Goal: Task Accomplishment & Management: Use online tool/utility

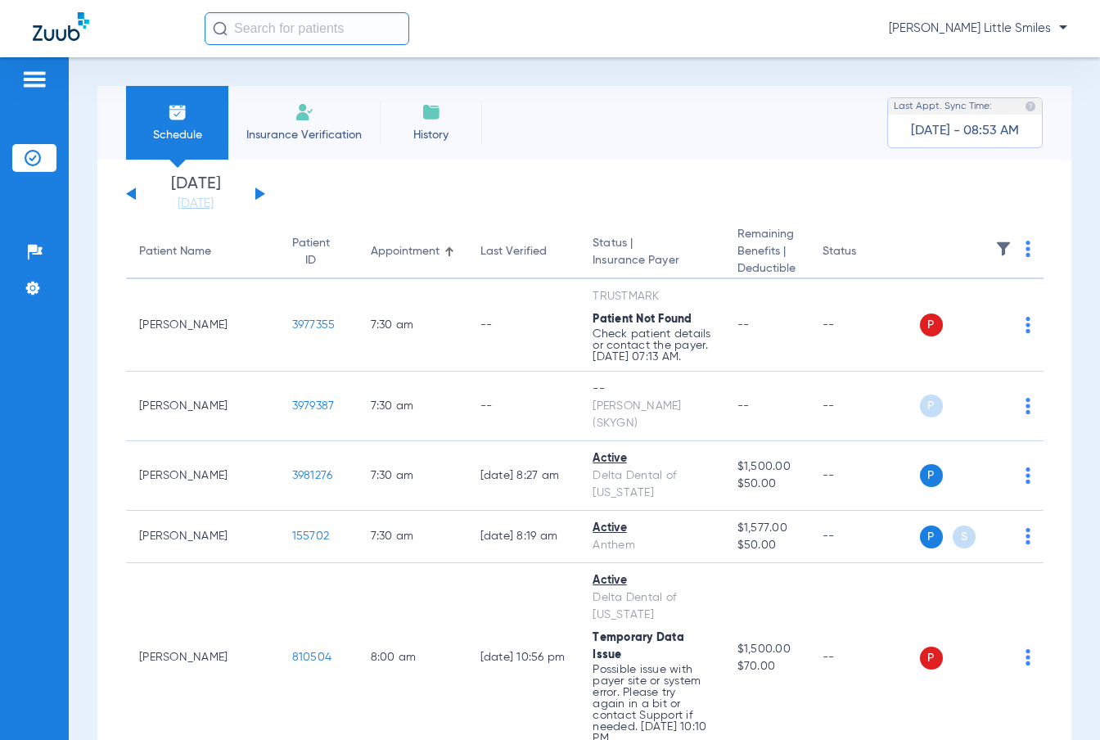
click at [309, 115] on img at bounding box center [305, 112] width 20 height 20
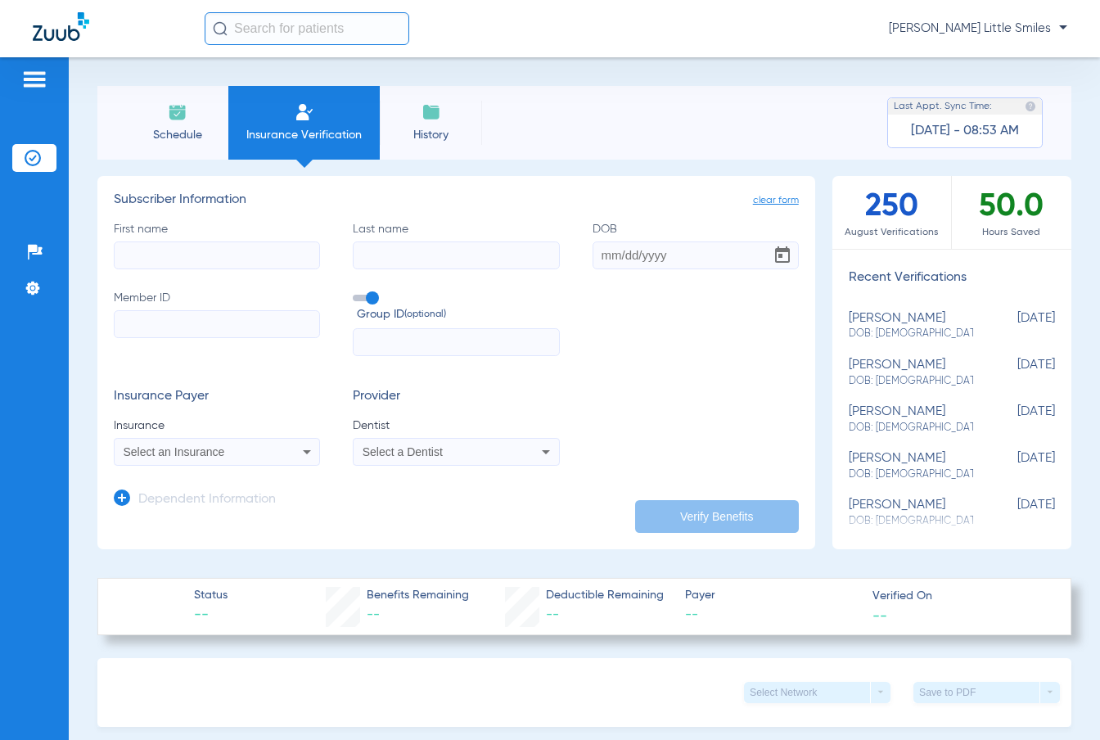
click at [189, 248] on input "First name" at bounding box center [217, 255] width 206 height 28
type input "[PERSON_NAME]"
click at [602, 268] on div "First name [PERSON_NAME] Last name [PERSON_NAME] Member ID Group ID (optional)" at bounding box center [456, 289] width 685 height 136
click at [613, 254] on input "DOB" at bounding box center [696, 255] width 206 height 28
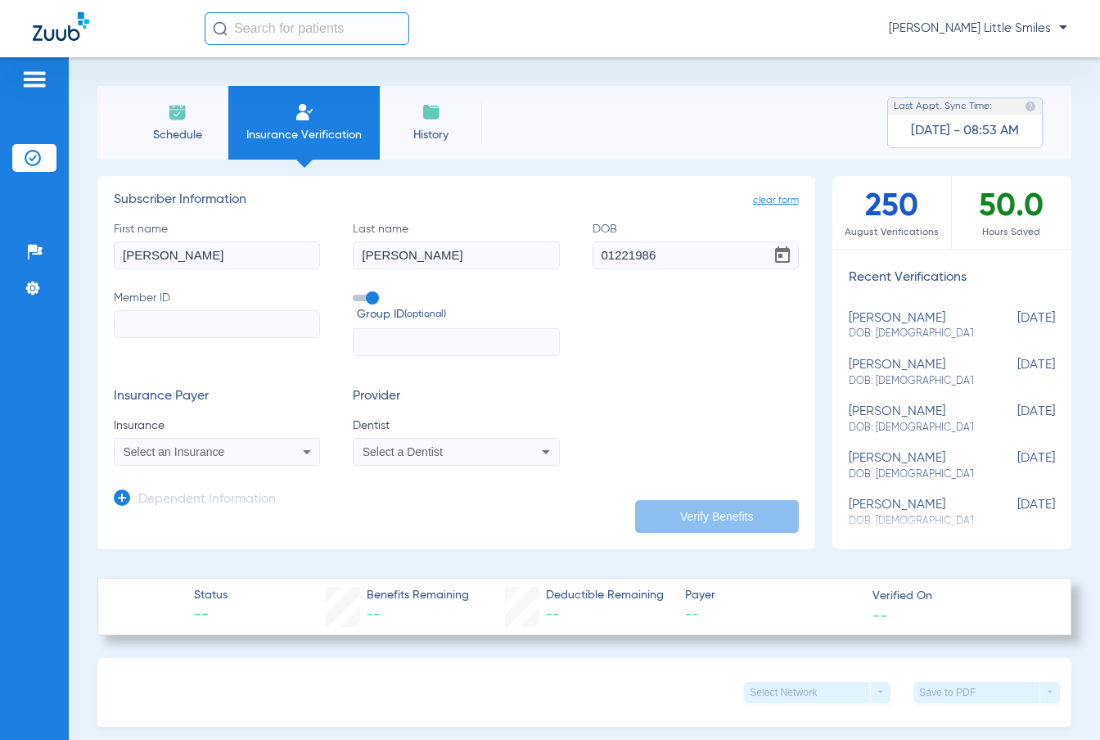
type input "[DATE]"
click at [284, 336] on input "Member ID" at bounding box center [217, 324] width 206 height 28
paste input "965104481"
type input "965104481"
click at [199, 444] on div "Select an Insurance" at bounding box center [217, 452] width 205 height 20
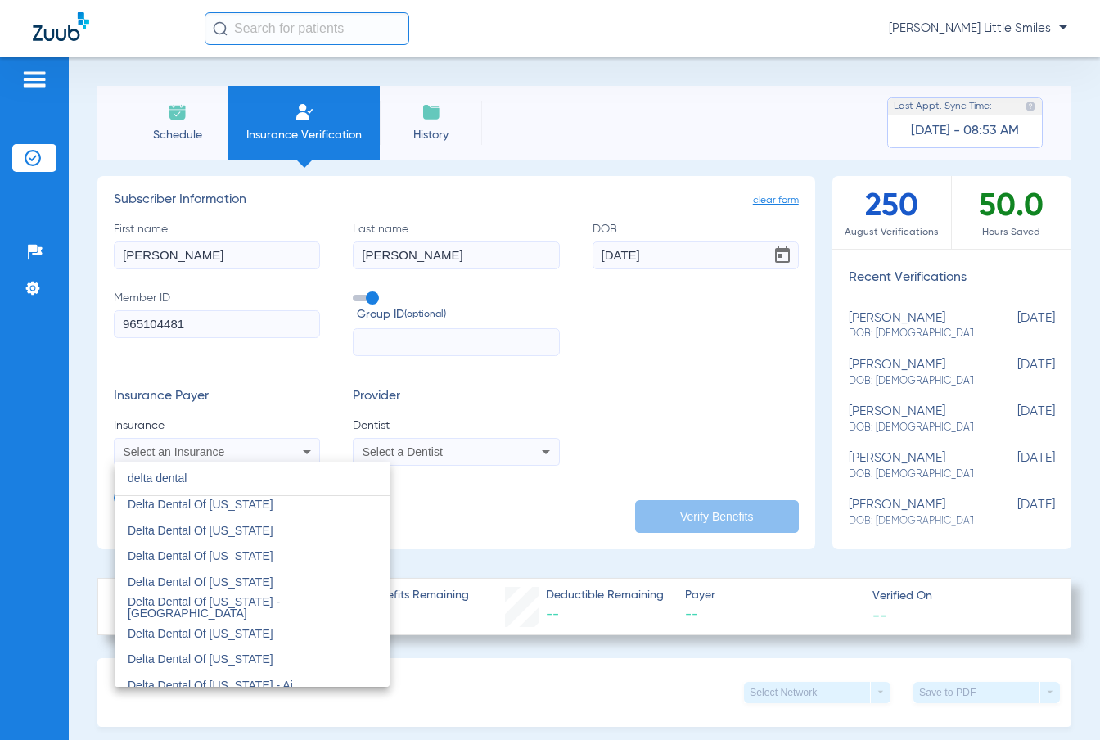
scroll to position [1637, 0]
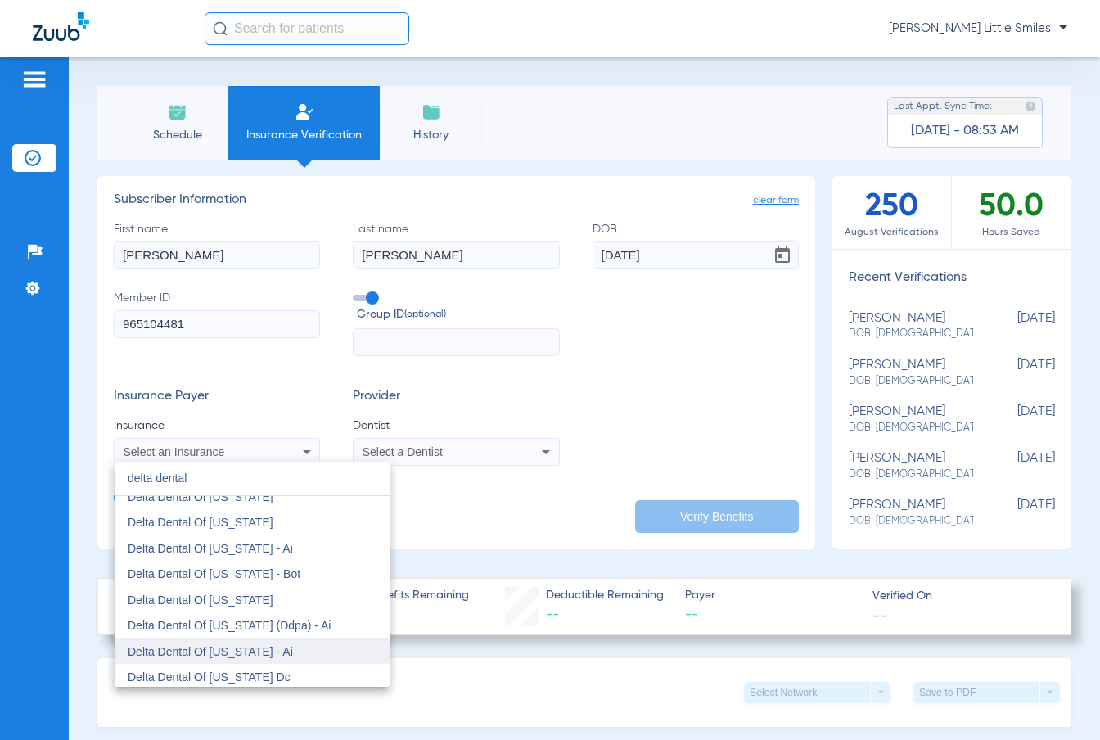
type input "delta dental"
click at [264, 656] on span "Delta Dental Of [US_STATE] - Ai" at bounding box center [210, 651] width 165 height 13
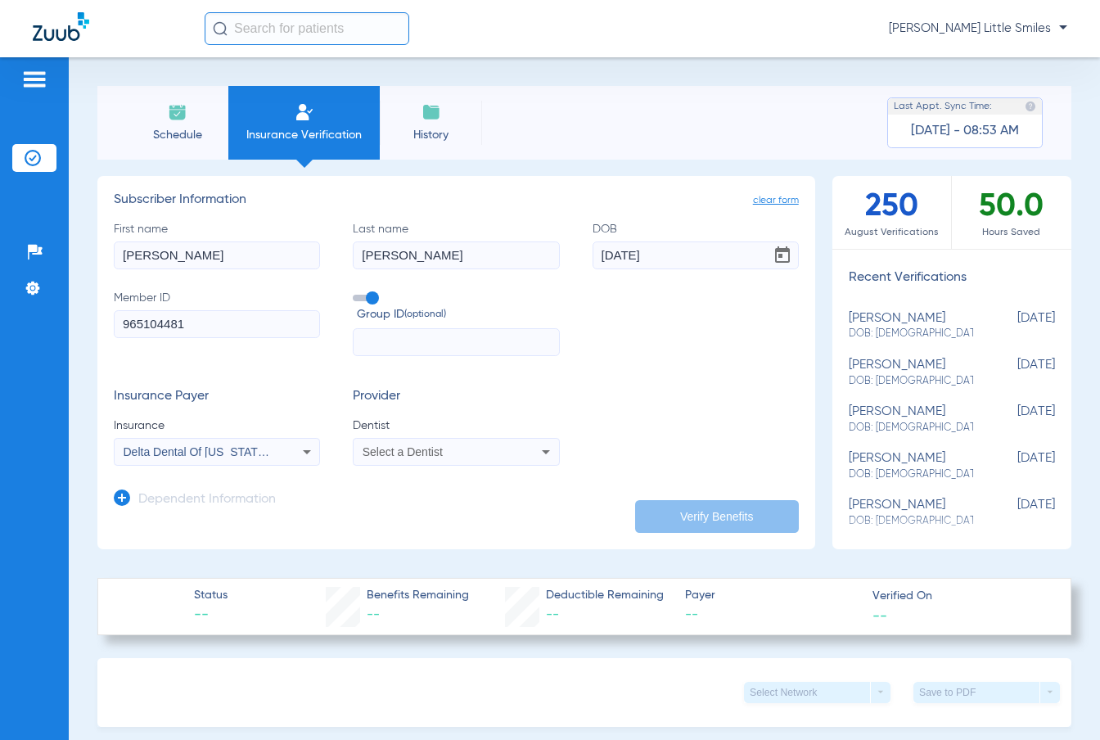
click at [463, 458] on div "Select a Dentist" at bounding box center [456, 452] width 205 height 20
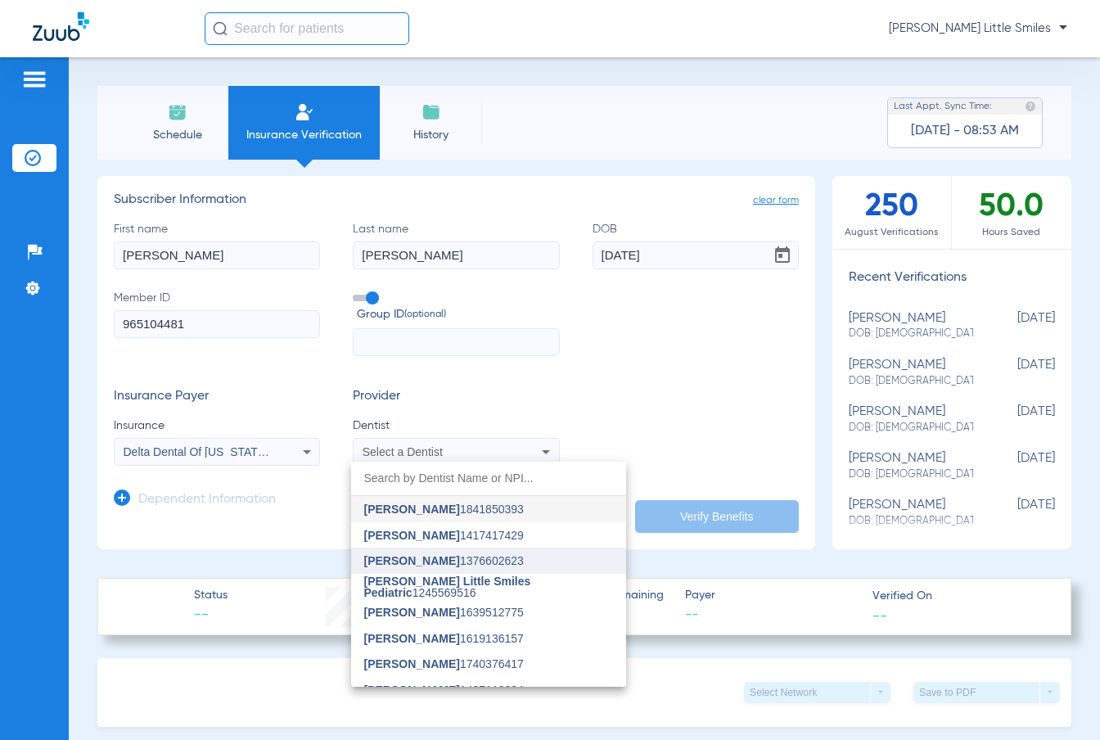
click at [421, 564] on span "[PERSON_NAME] 1376602623" at bounding box center [444, 560] width 160 height 11
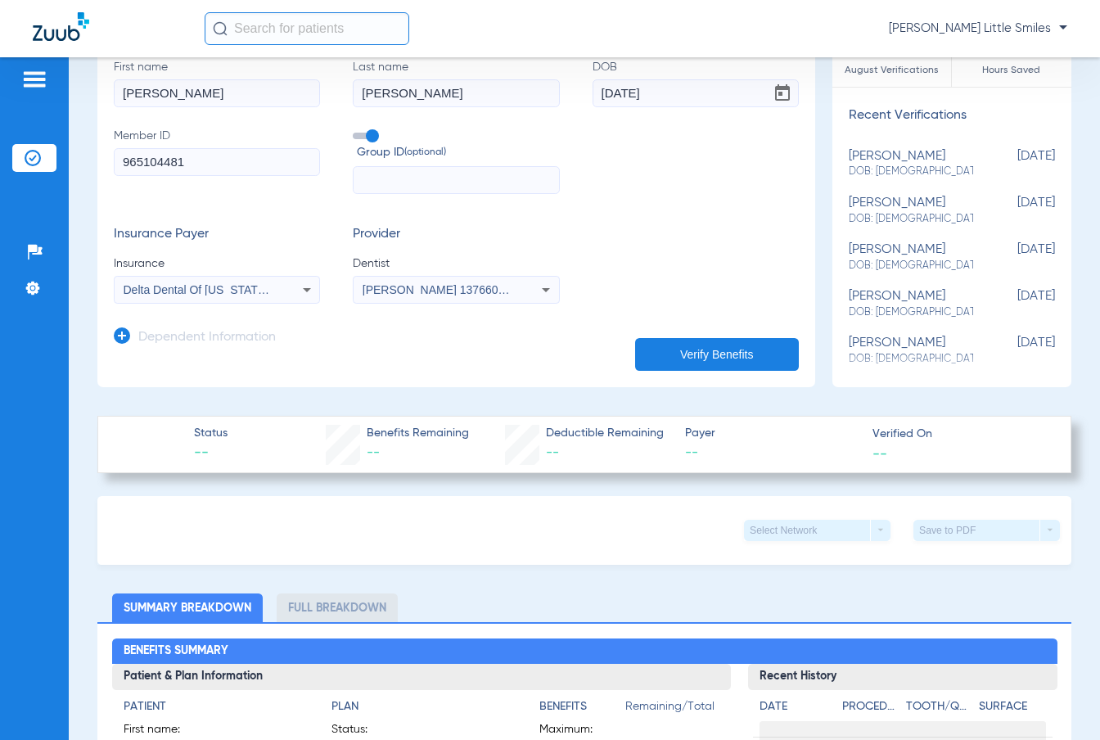
scroll to position [0, 0]
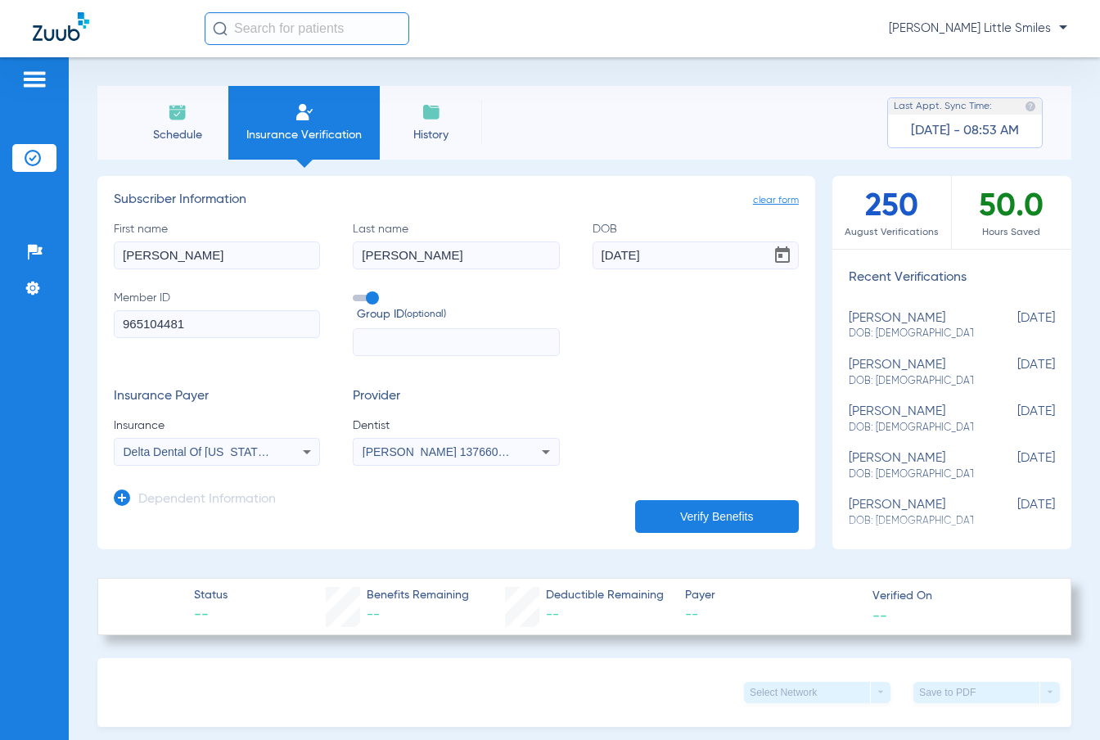
click at [128, 499] on icon at bounding box center [122, 498] width 16 height 16
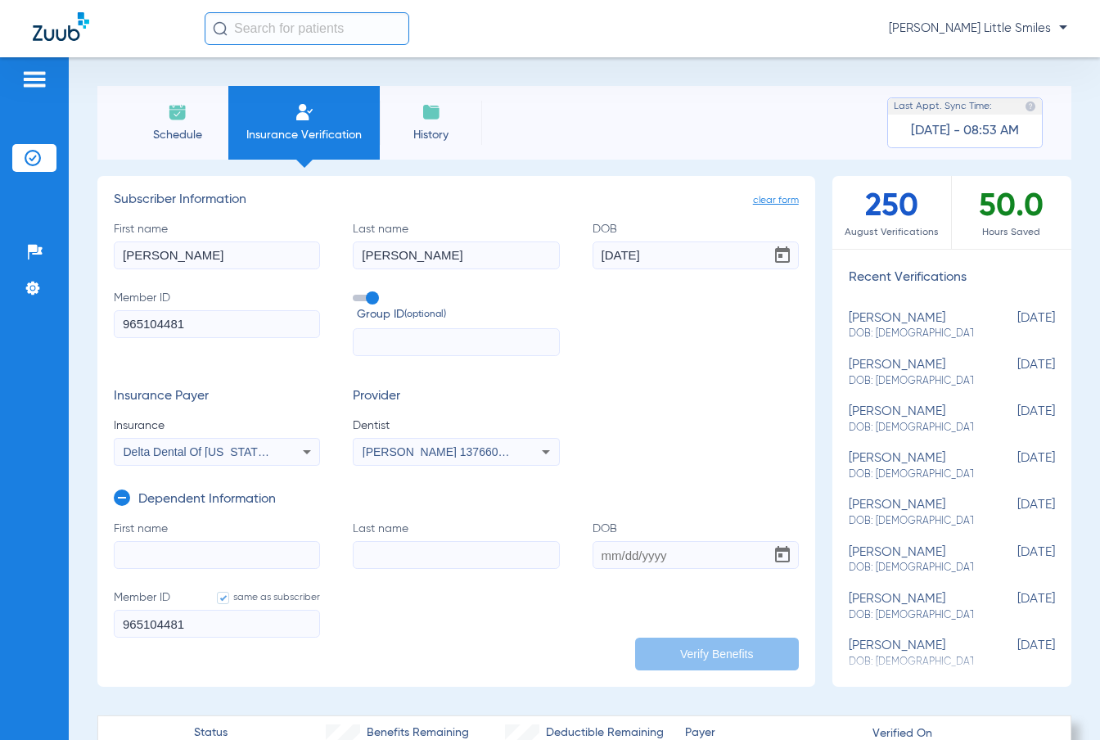
click at [210, 544] on input "First name" at bounding box center [217, 555] width 206 height 28
type input "l"
type input "[PERSON_NAME]"
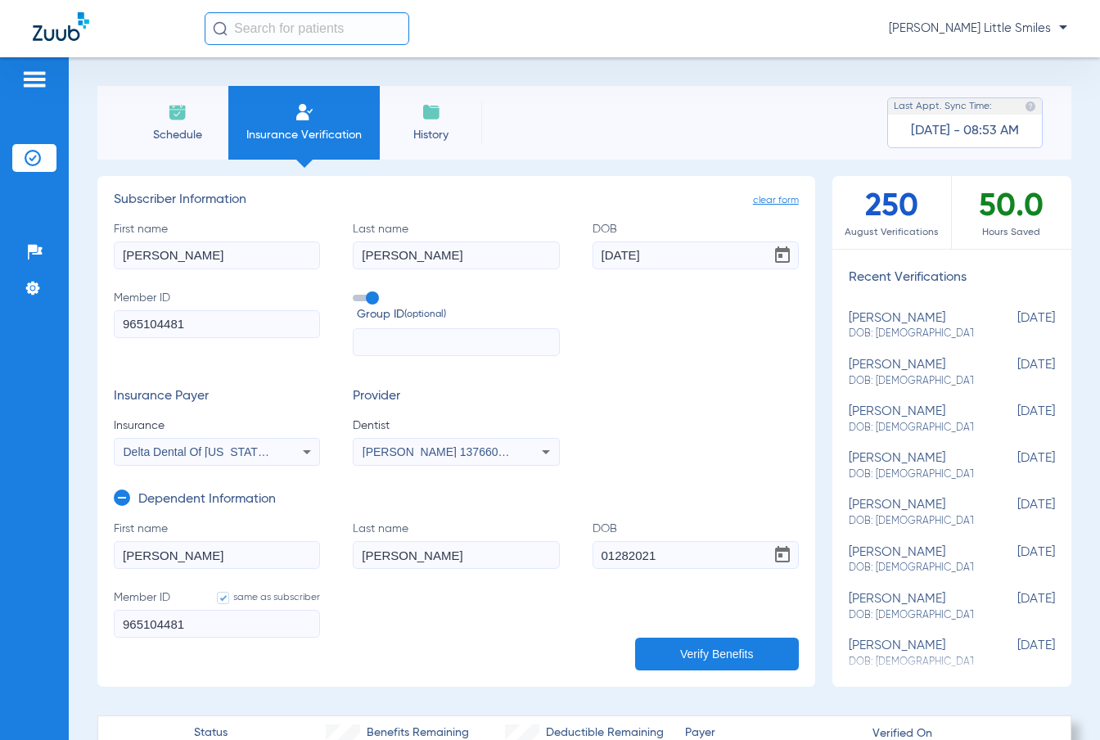
type input "[DATE]"
click at [679, 645] on button "Verify Benefits" at bounding box center [717, 654] width 164 height 33
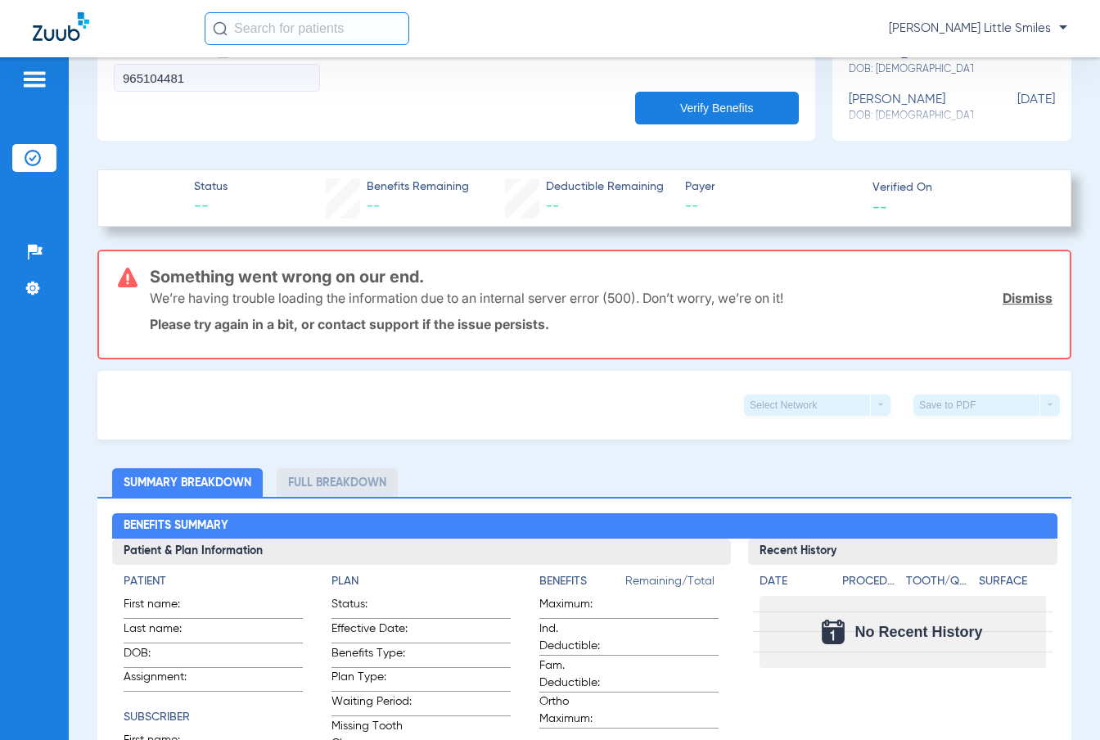
click at [699, 112] on button "Verify Benefits" at bounding box center [717, 108] width 164 height 33
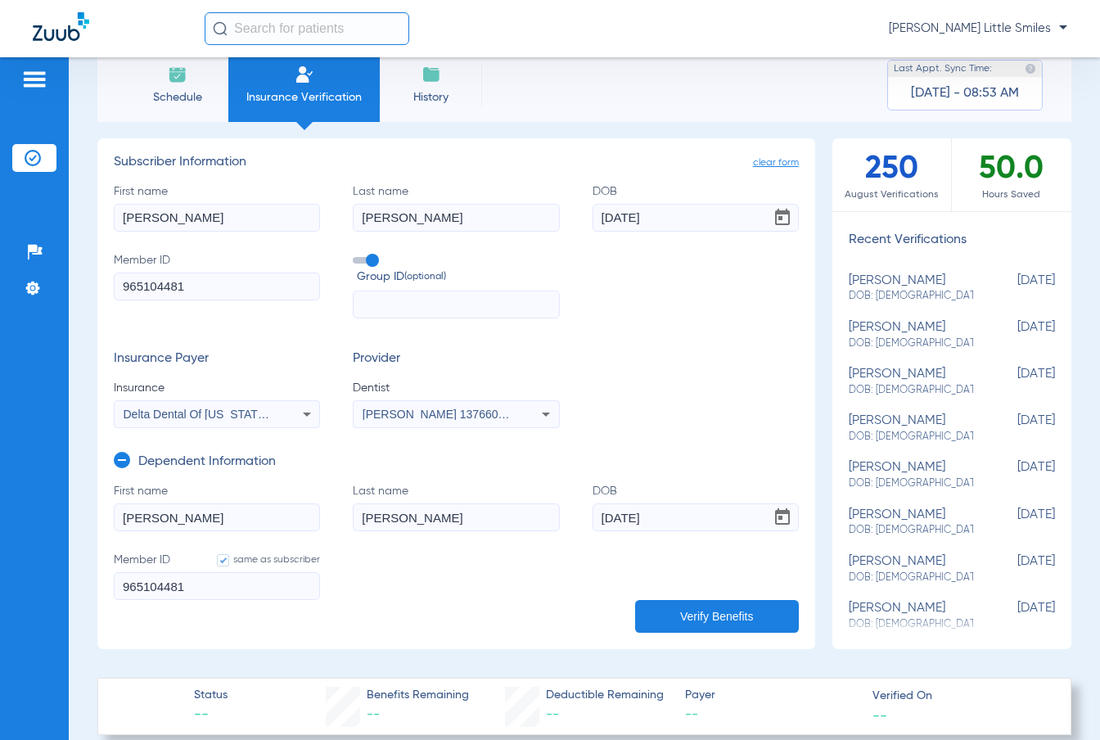
scroll to position [0, 0]
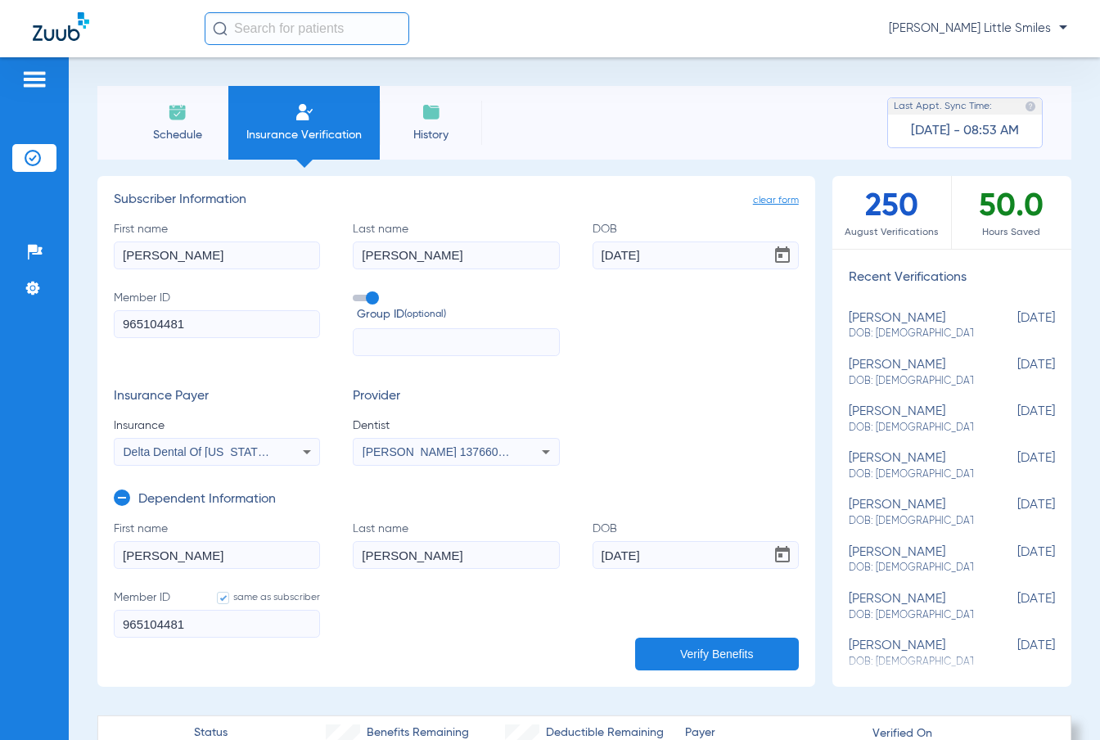
click at [704, 652] on button "Verify Benefits" at bounding box center [717, 654] width 164 height 33
click at [458, 109] on li "History" at bounding box center [431, 123] width 102 height 74
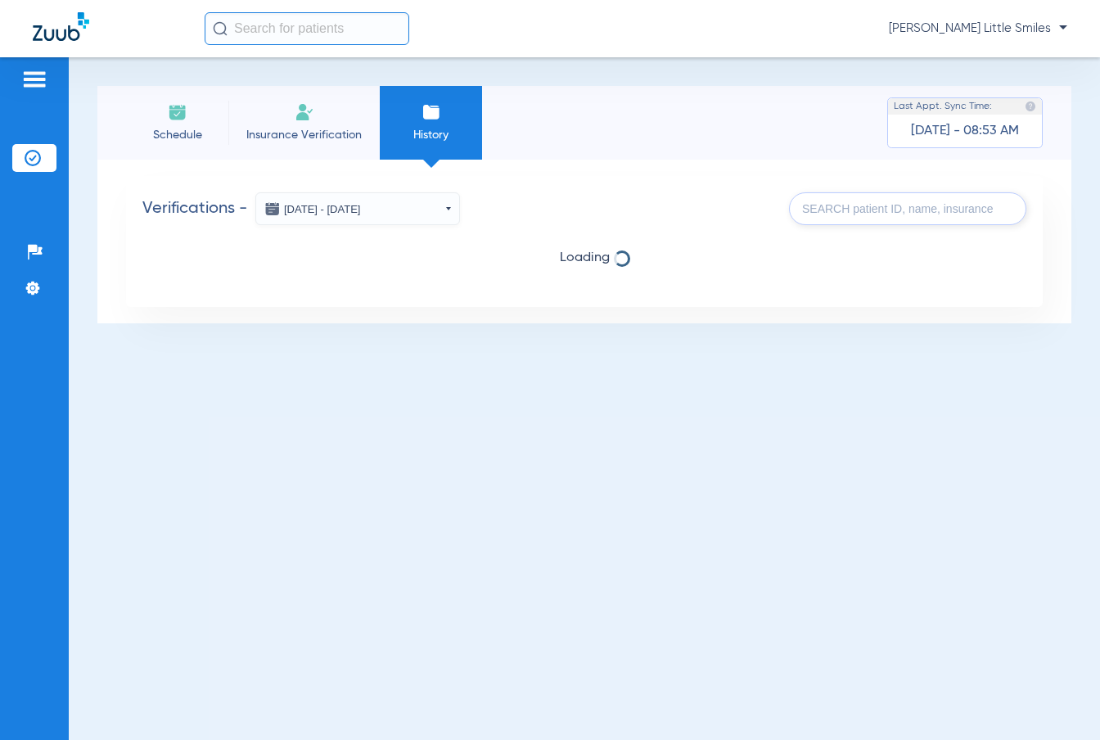
click at [343, 142] on span "Insurance Verification" at bounding box center [304, 135] width 127 height 16
